Goal: Transaction & Acquisition: Purchase product/service

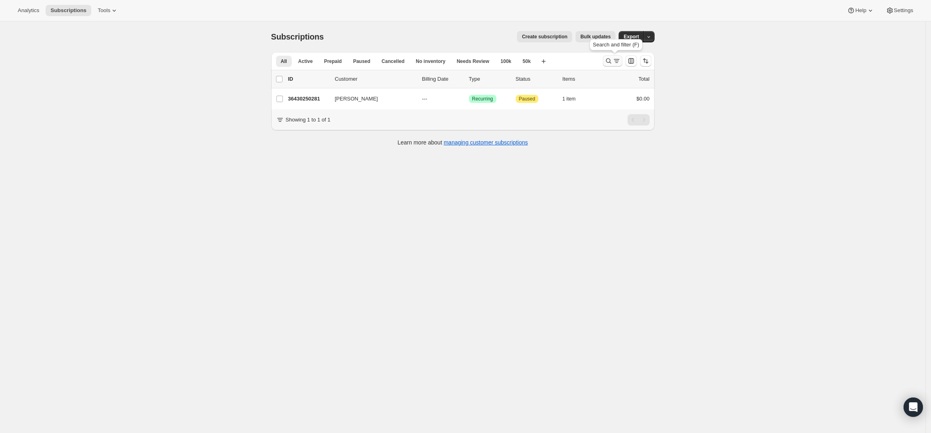
click at [615, 56] on button "Search and filter results" at bounding box center [612, 60] width 19 height 11
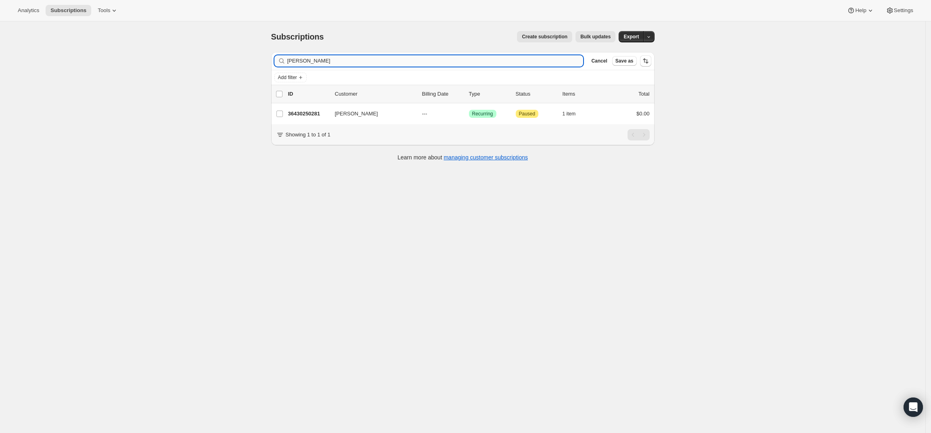
click at [327, 61] on input "[PERSON_NAME]" at bounding box center [435, 60] width 296 height 11
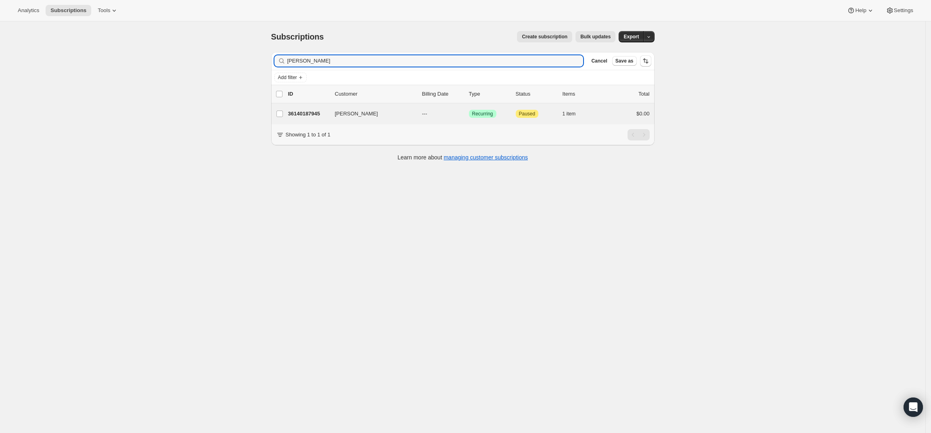
type input "[PERSON_NAME]"
click at [299, 108] on div "36140187945 [PERSON_NAME] --- Success Recurring Attention Paused 1 item $0.00" at bounding box center [468, 113] width 361 height 11
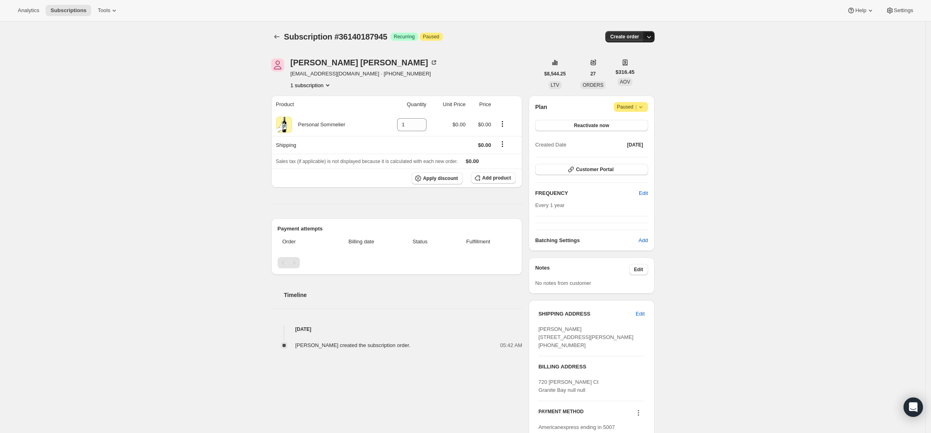
click at [653, 37] on icon "button" at bounding box center [649, 37] width 8 height 8
click at [632, 66] on span "Create custom one-time order" at bounding box center [617, 67] width 70 height 6
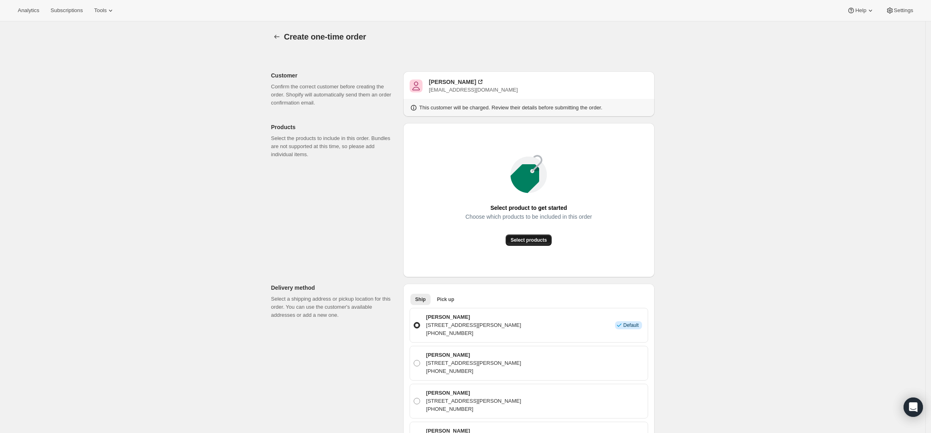
click at [537, 239] on span "Select products" at bounding box center [528, 240] width 36 height 6
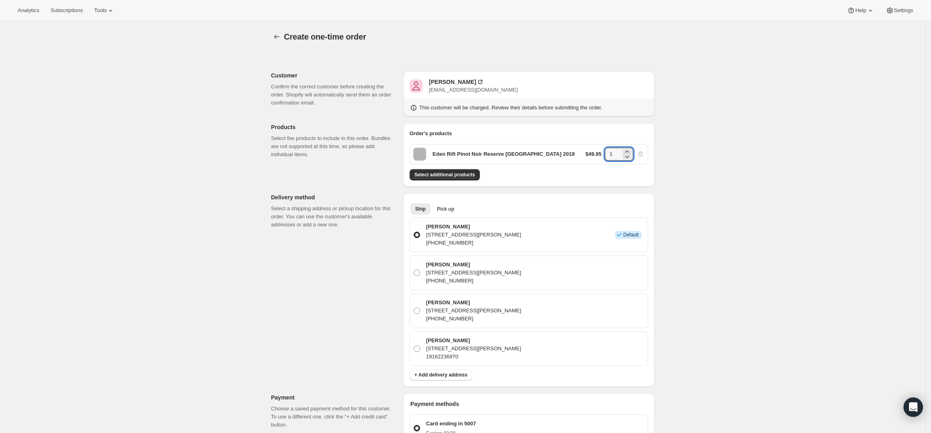
drag, startPoint x: 622, startPoint y: 152, endPoint x: 597, endPoint y: 153, distance: 25.0
click at [597, 153] on div "$49.95 1" at bounding box center [614, 154] width 59 height 13
type input "9"
click at [688, 156] on div "Create one-time order. This page is ready Create one-time order Customer Confir…" at bounding box center [462, 361] width 925 height 681
click at [466, 175] on span "Select additional products" at bounding box center [444, 174] width 61 height 6
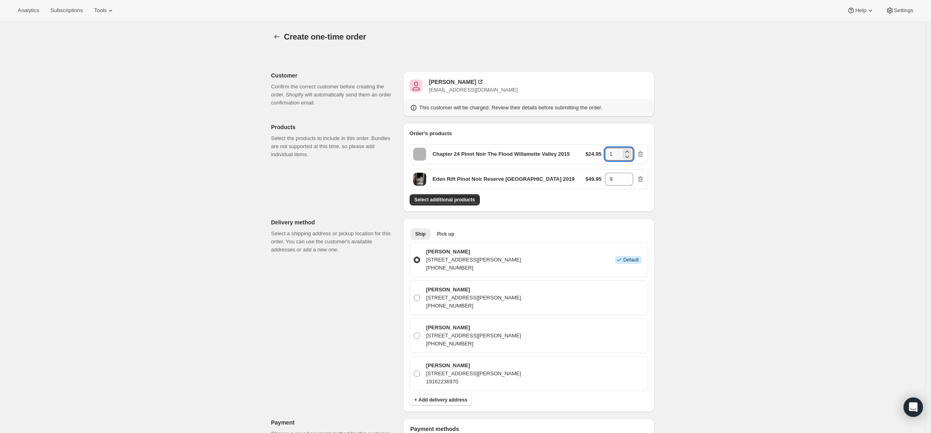
drag, startPoint x: 618, startPoint y: 153, endPoint x: 570, endPoint y: 153, distance: 48.4
click at [570, 153] on div "Chapter 24 Pinot Noir The Flood Willamette Valley 2015 $24.95 1" at bounding box center [528, 154] width 238 height 20
type input "3"
click at [749, 126] on div "Create one-time order. This page is ready Create one-time order Customer Confir…" at bounding box center [462, 374] width 925 height 706
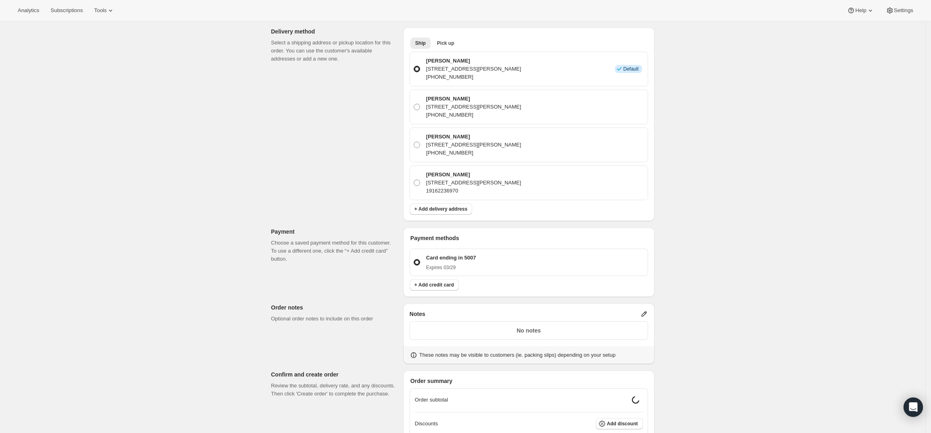
scroll to position [252, 0]
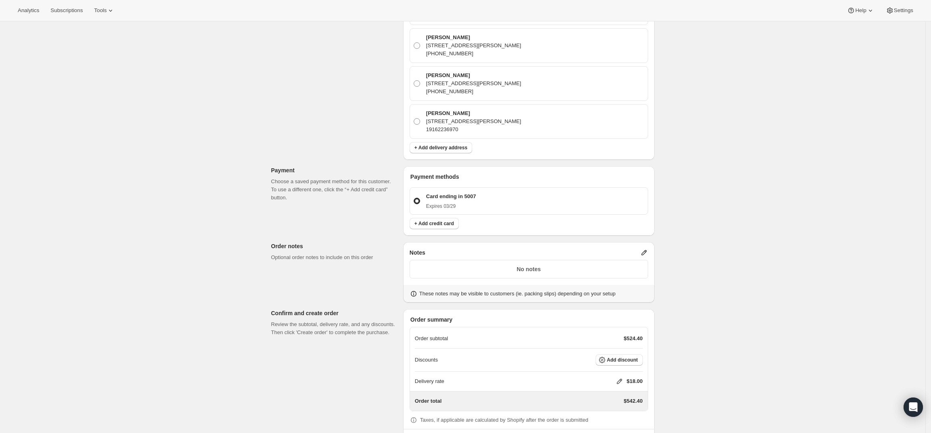
click at [648, 254] on icon at bounding box center [644, 253] width 8 height 8
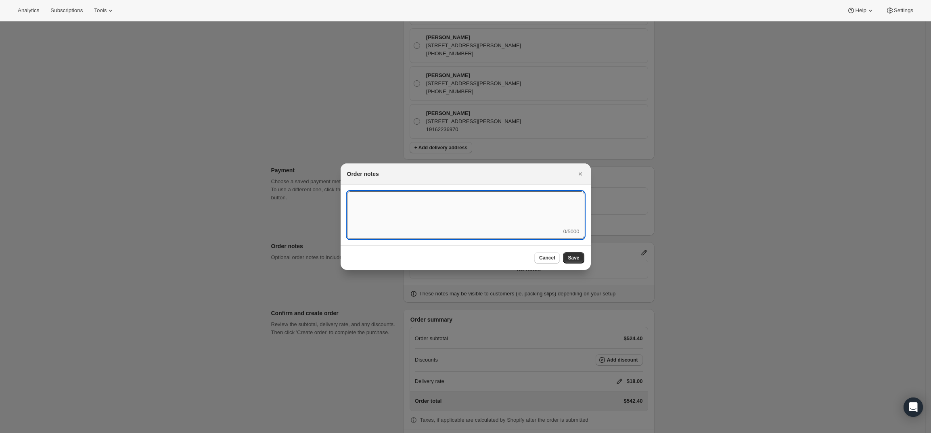
click at [449, 213] on textarea ":r3v:" at bounding box center [465, 209] width 237 height 36
type textarea "Local Delivery - [PERSON_NAME]"
click at [573, 260] on span "Save" at bounding box center [573, 258] width 11 height 6
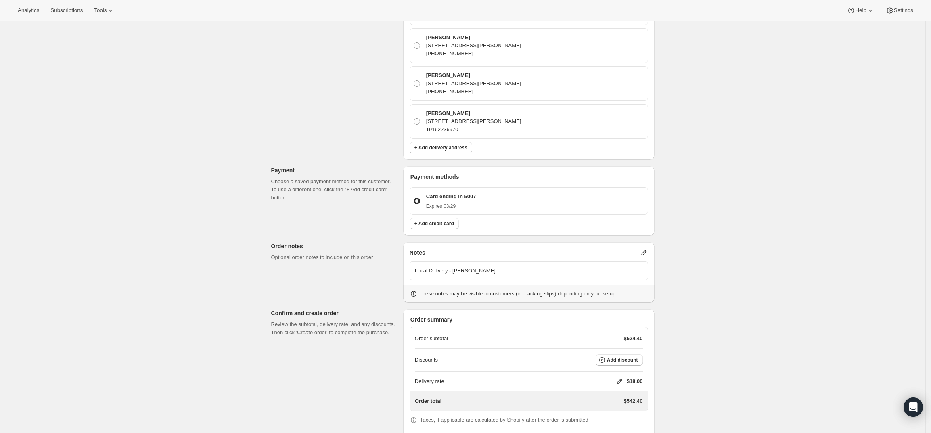
click at [622, 379] on icon at bounding box center [618, 381] width 5 height 5
click at [616, 348] on input "0" at bounding box center [623, 348] width 73 height 13
type input "0"
click at [621, 363] on button "Save" at bounding box center [617, 366] width 21 height 11
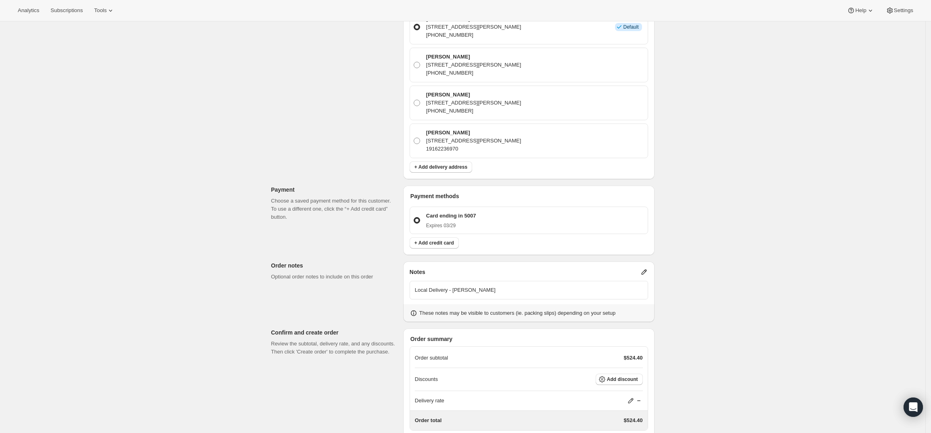
scroll to position [287, 0]
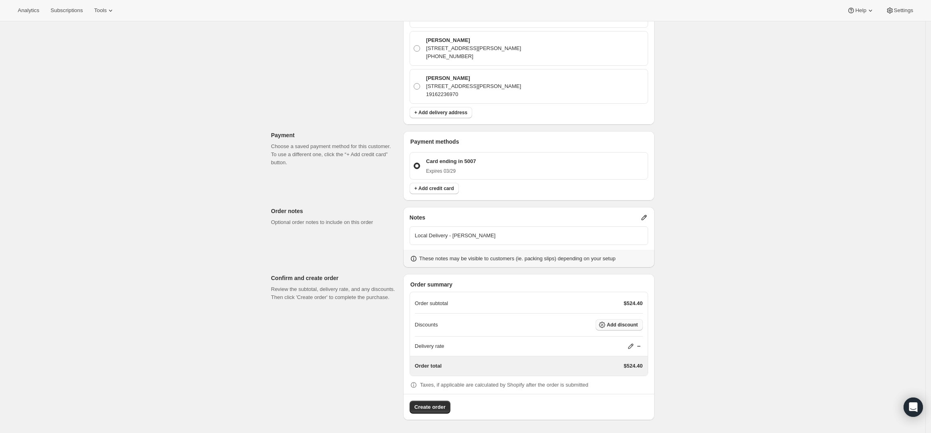
click at [636, 324] on span "Add discount" at bounding box center [622, 325] width 31 height 6
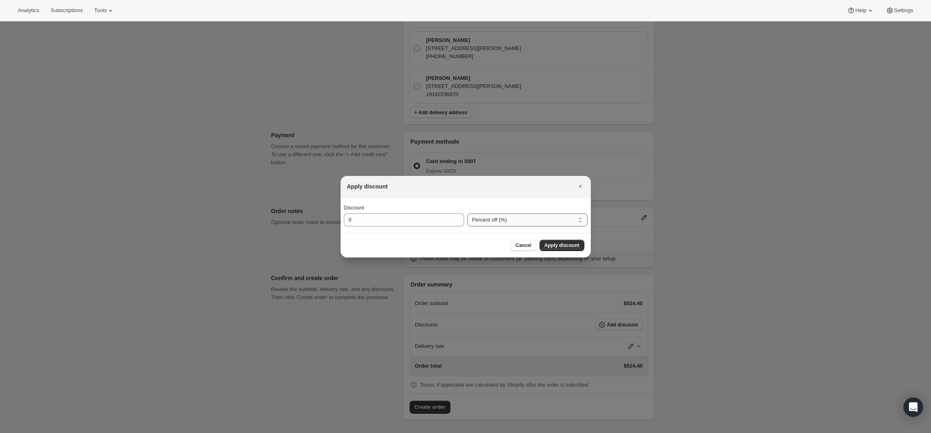
click at [484, 215] on select "Percent off (%) Amount off ($)" at bounding box center [527, 219] width 120 height 13
select select "fixedAmount"
click at [467, 213] on select "Percent off (%) Amount off ($)" at bounding box center [527, 219] width 120 height 13
click at [415, 214] on input "0" at bounding box center [398, 219] width 108 height 13
type input "225"
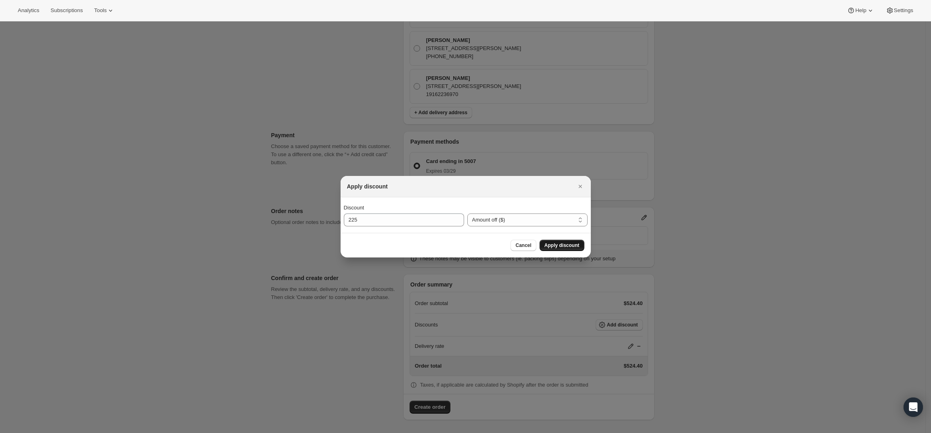
click at [577, 246] on span "Apply discount" at bounding box center [561, 245] width 35 height 6
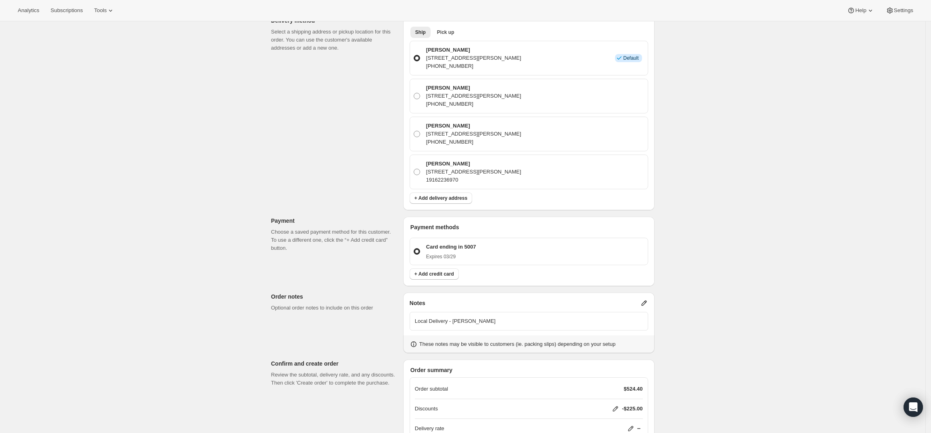
scroll to position [284, 0]
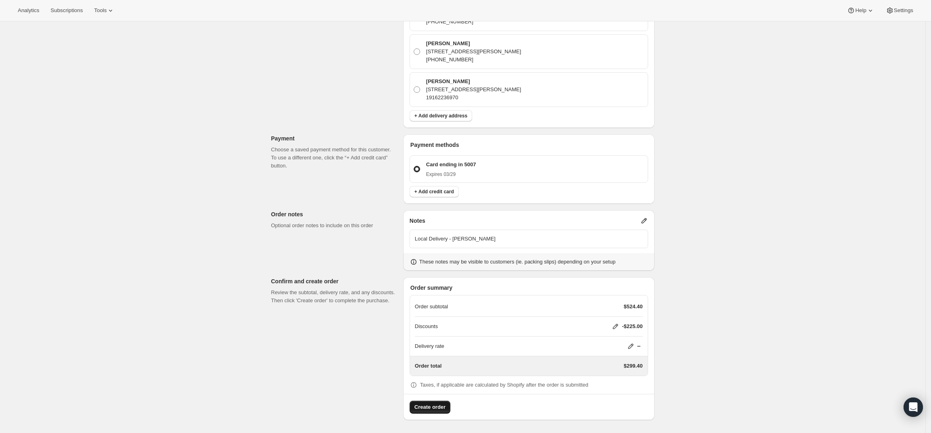
click at [427, 406] on span "Create order" at bounding box center [429, 407] width 31 height 8
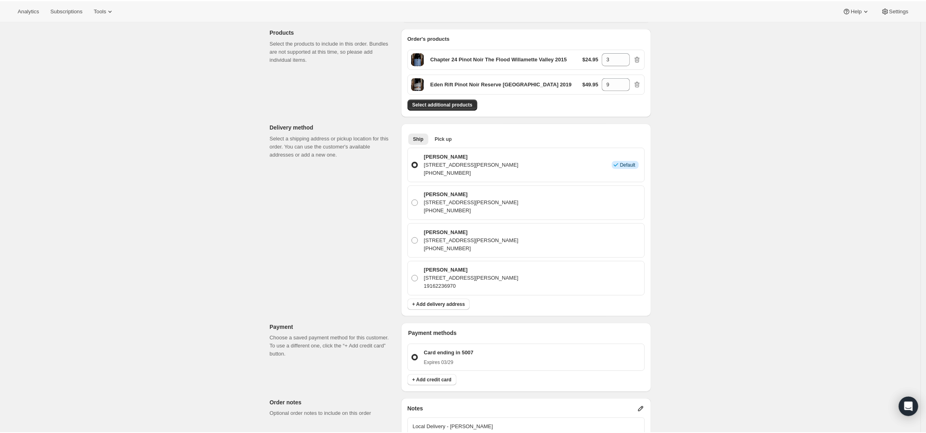
scroll to position [0, 0]
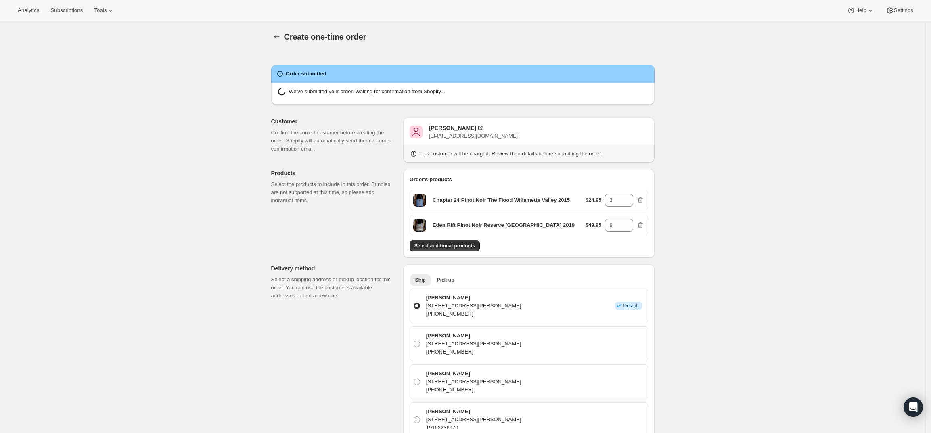
radio input "true"
